Goal: Obtain resource: Obtain resource

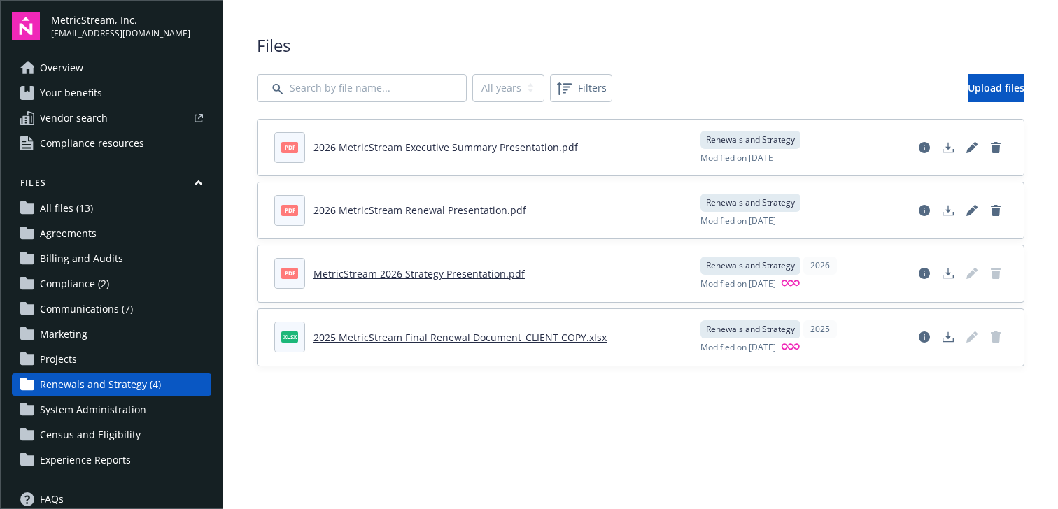
click at [83, 215] on span "All files (13)" at bounding box center [66, 208] width 53 height 22
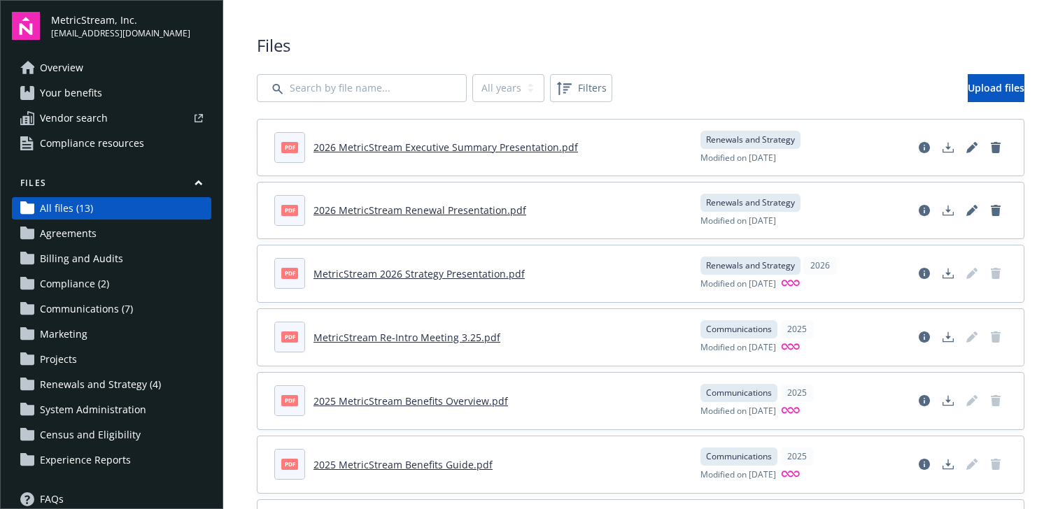
scroll to position [401, 0]
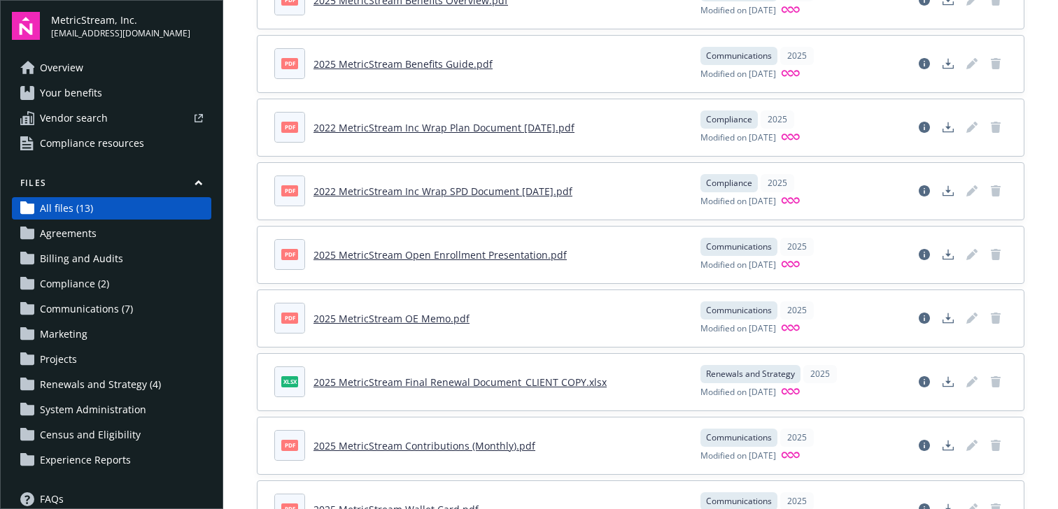
click at [379, 251] on link "2025 MetricStream Open Enrollment Presentation.pdf" at bounding box center [439, 254] width 253 height 13
